Goal: Task Accomplishment & Management: Manage account settings

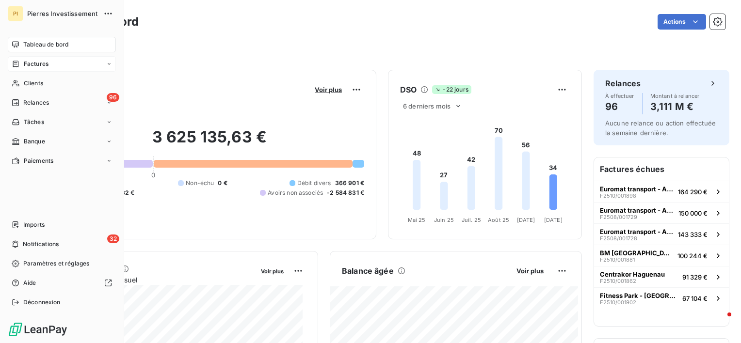
drag, startPoint x: 34, startPoint y: 86, endPoint x: 110, endPoint y: 71, distance: 77.1
click at [34, 86] on span "Clients" at bounding box center [33, 83] width 19 height 9
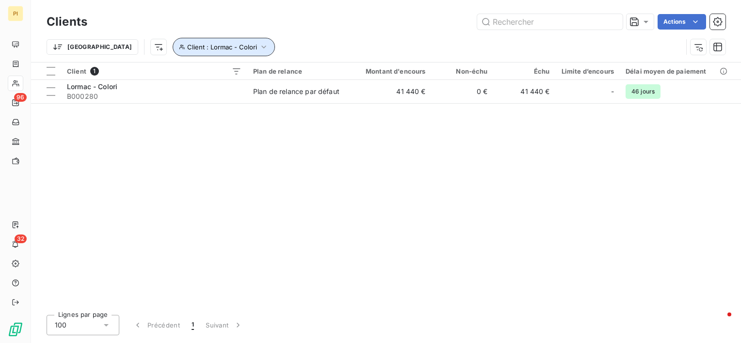
click at [259, 49] on icon "button" at bounding box center [264, 47] width 10 height 10
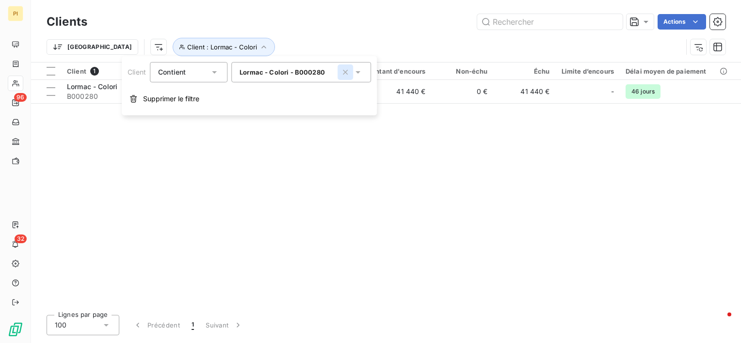
click at [349, 74] on icon "button" at bounding box center [345, 72] width 10 height 10
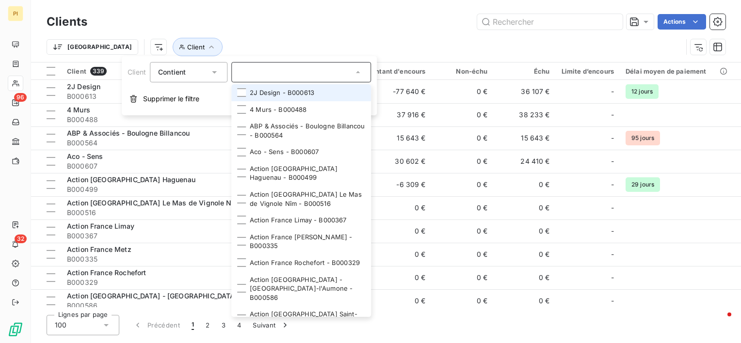
click at [293, 76] on input "text" at bounding box center [296, 72] width 113 height 9
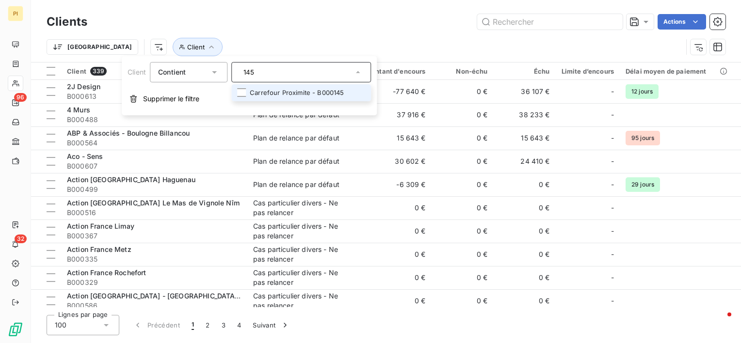
type input "145"
click at [314, 98] on li "Carrefour Proximite - B000145" at bounding box center [301, 92] width 140 height 17
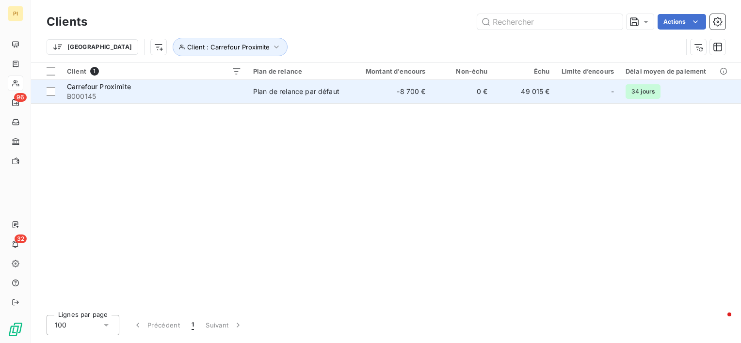
drag, startPoint x: 491, startPoint y: 94, endPoint x: 486, endPoint y: 98, distance: 6.9
click at [487, 98] on td "0 €" at bounding box center [463, 91] width 62 height 23
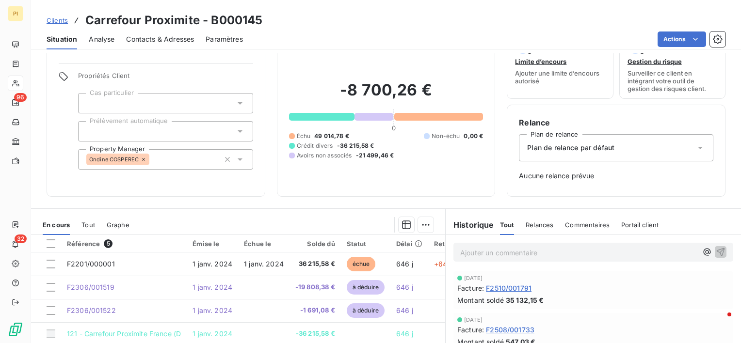
scroll to position [48, 0]
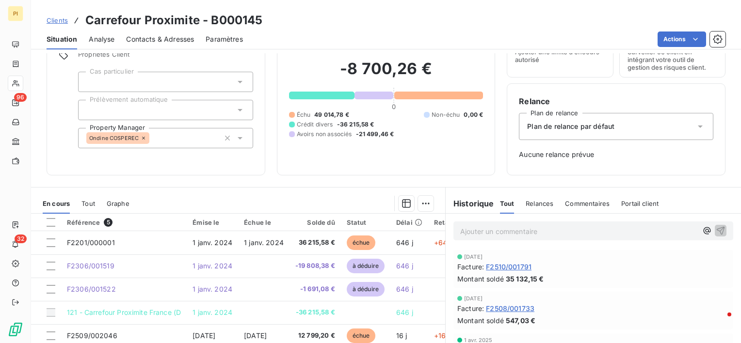
click at [489, 233] on p "Ajouter un commentaire ﻿" at bounding box center [578, 232] width 237 height 12
click at [154, 35] on span "Contacts & Adresses" at bounding box center [160, 39] width 68 height 10
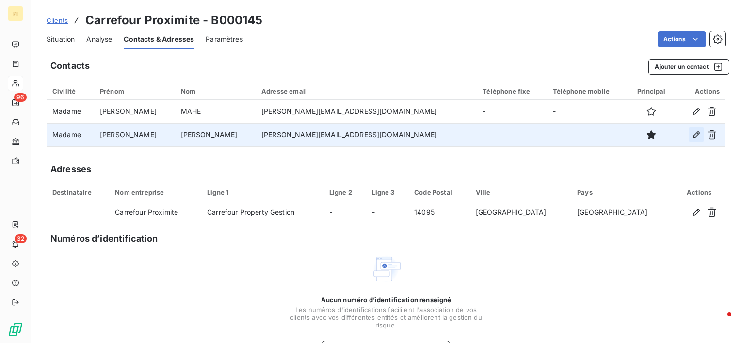
click at [693, 135] on icon "button" at bounding box center [697, 135] width 10 height 10
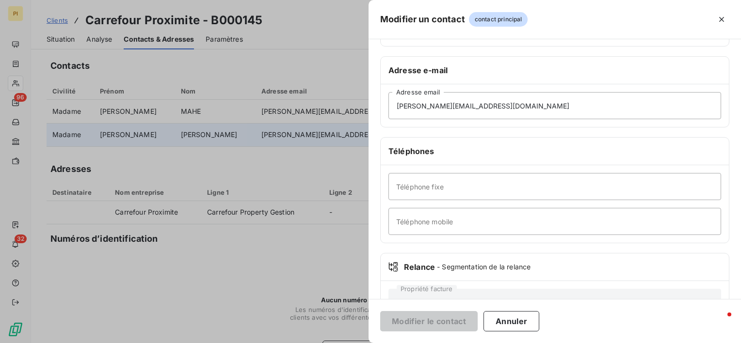
scroll to position [180, 0]
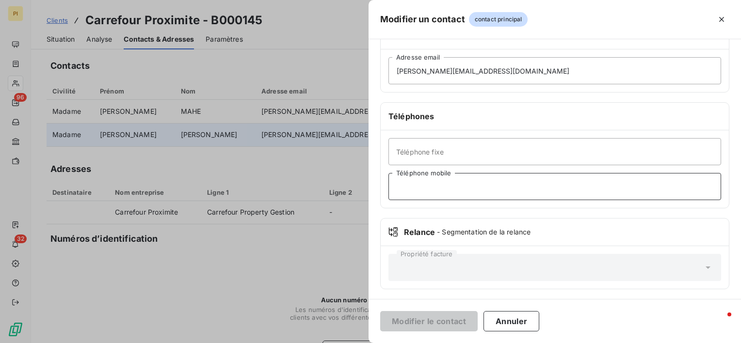
click at [457, 188] on input "Téléphone mobile" at bounding box center [554, 186] width 333 height 27
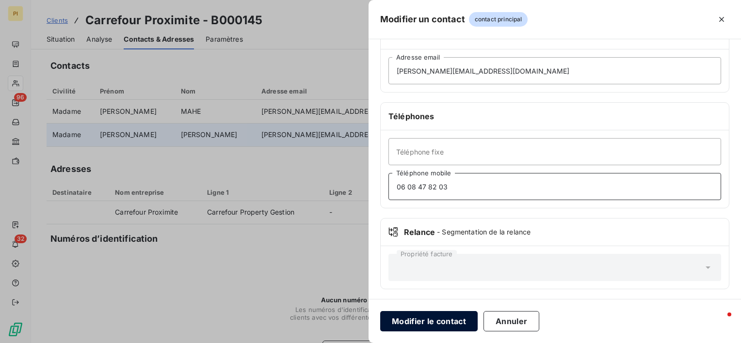
type input "06 08 47 82 03"
click at [452, 324] on button "Modifier le contact" at bounding box center [428, 321] width 97 height 20
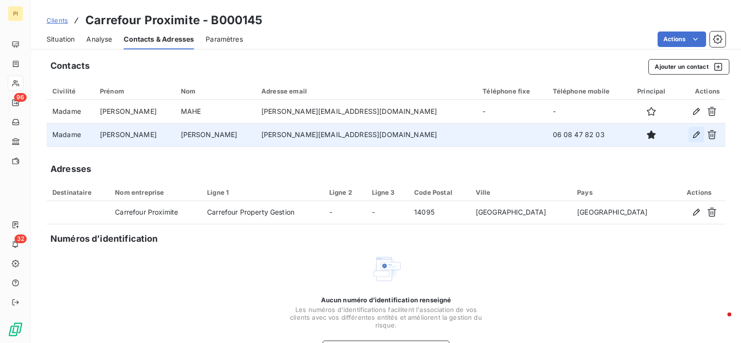
click at [692, 135] on icon "button" at bounding box center [697, 135] width 10 height 10
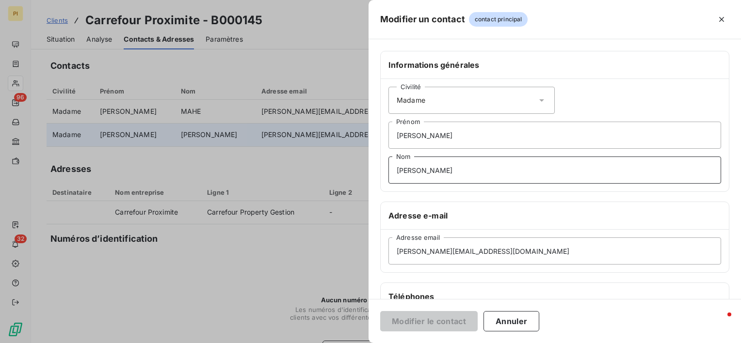
click at [466, 171] on input "[PERSON_NAME]" at bounding box center [554, 170] width 333 height 27
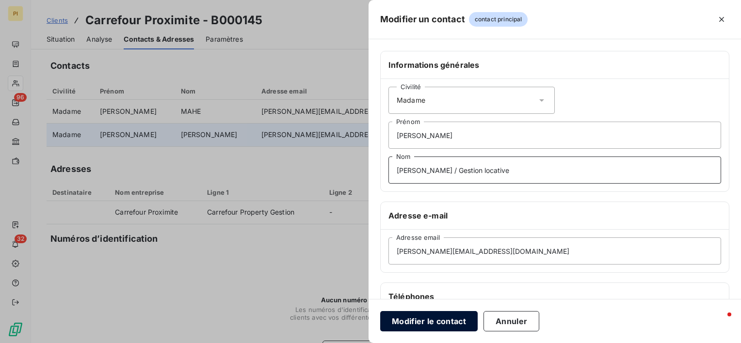
type input "[PERSON_NAME] / Gestion locative"
click at [452, 321] on button "Modifier le contact" at bounding box center [428, 321] width 97 height 20
